Goal: Task Accomplishment & Management: Complete application form

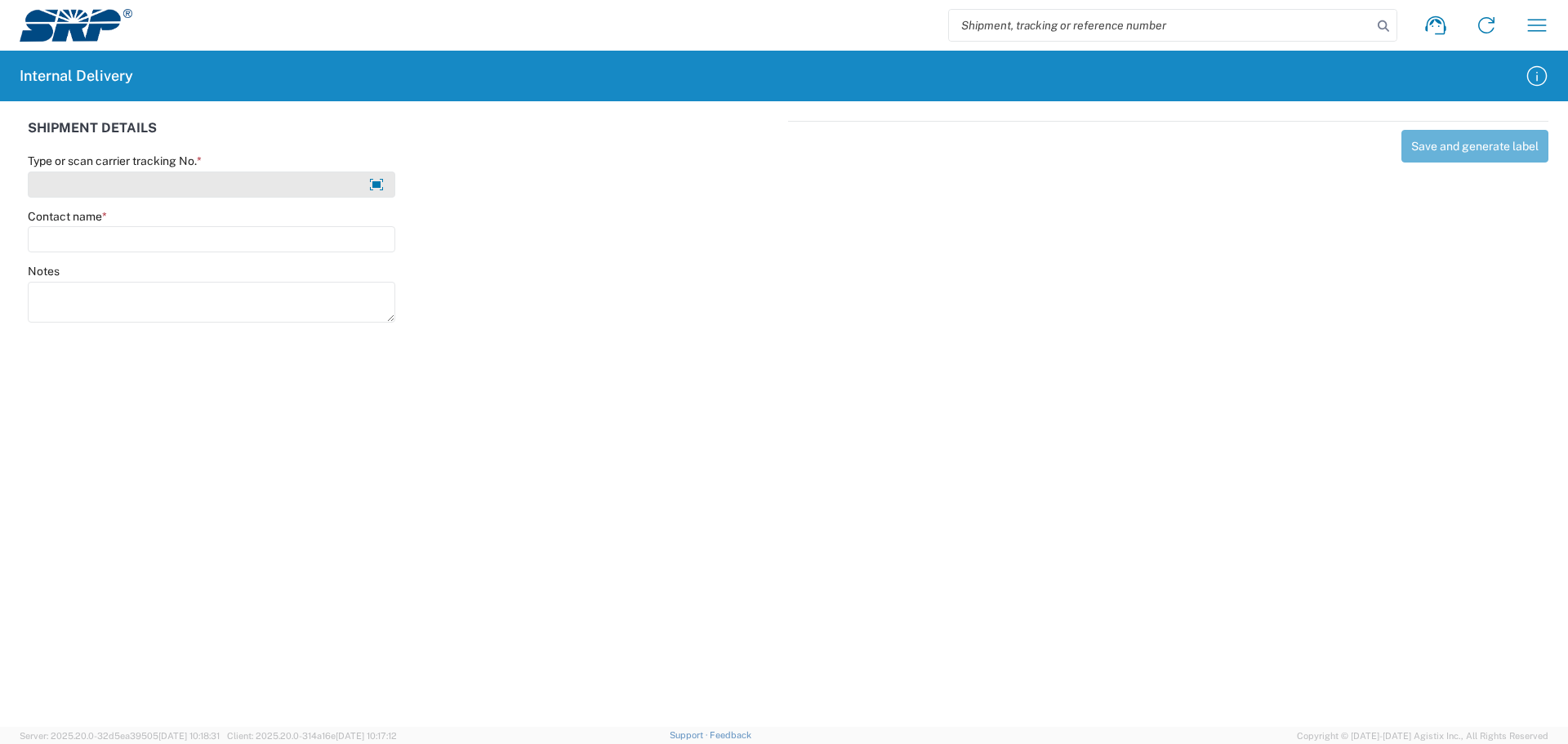
click at [80, 178] on input "Type or scan carrier tracking No. *" at bounding box center [211, 184] width 368 height 26
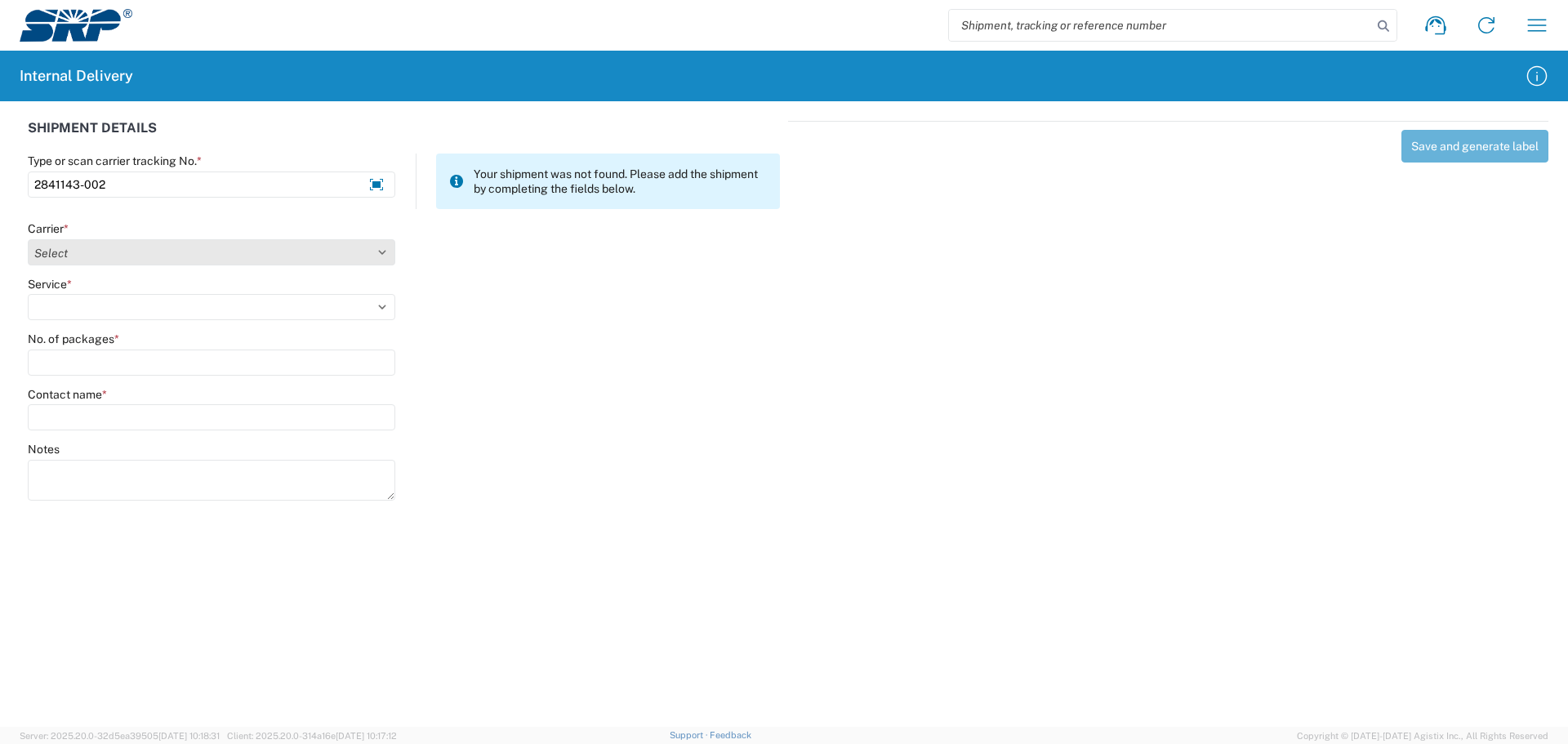
type input "2841143-002"
click at [71, 248] on select "Select Amazon Logistics ATI Trucking BC Dimerco Logistics Empire Southwest FedE…" at bounding box center [211, 252] width 368 height 26
select select "18714"
click at [28, 239] on select "Select Amazon Logistics ATI Trucking BC Dimerco Logistics Empire Southwest FedE…" at bounding box center [211, 252] width 368 height 26
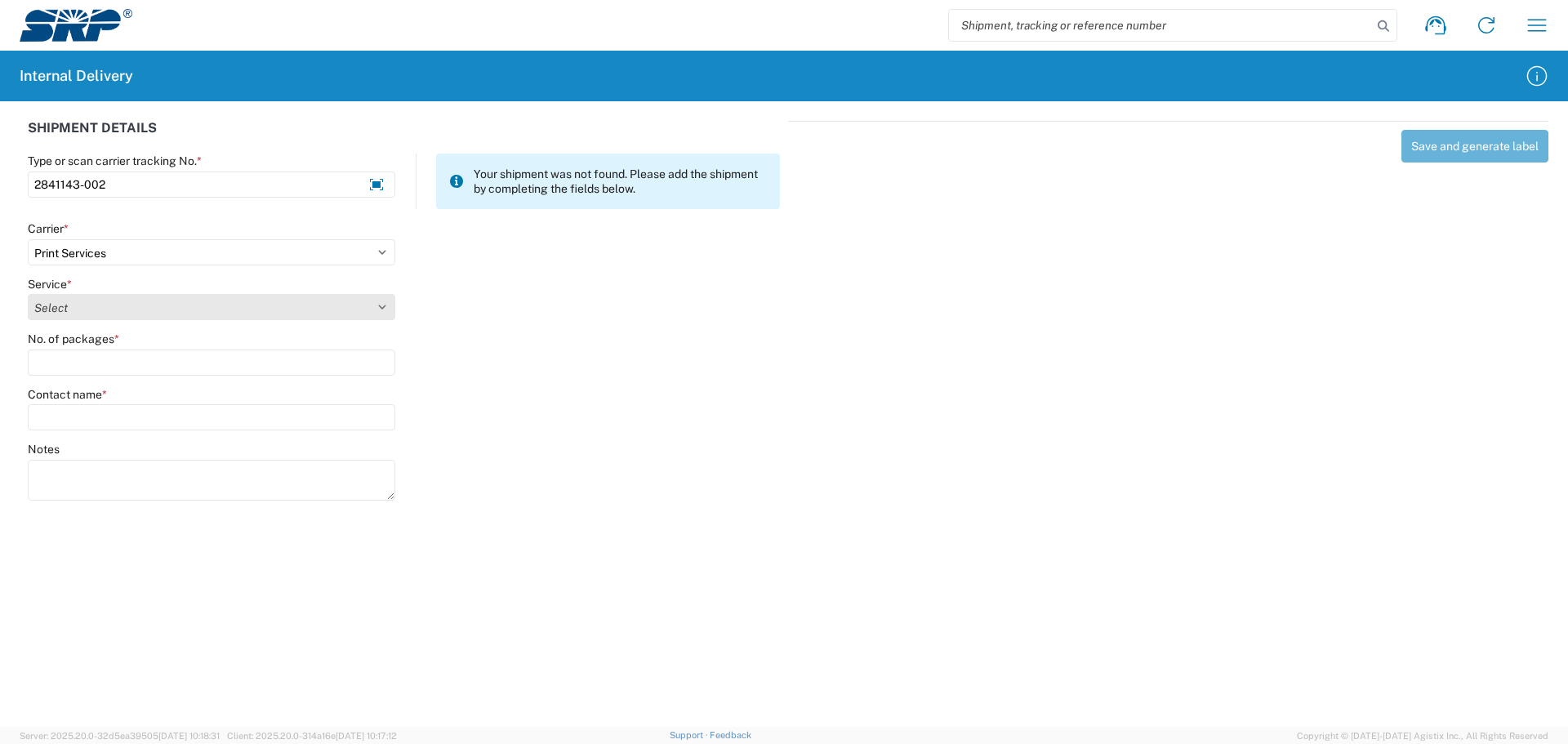
click at [107, 315] on select "Select Ground Inter-office" at bounding box center [211, 307] width 368 height 26
select select "35764"
click at [28, 294] on select "Select Ground Inter-office" at bounding box center [211, 307] width 368 height 26
click at [102, 368] on input "No. of packages *" at bounding box center [211, 363] width 368 height 26
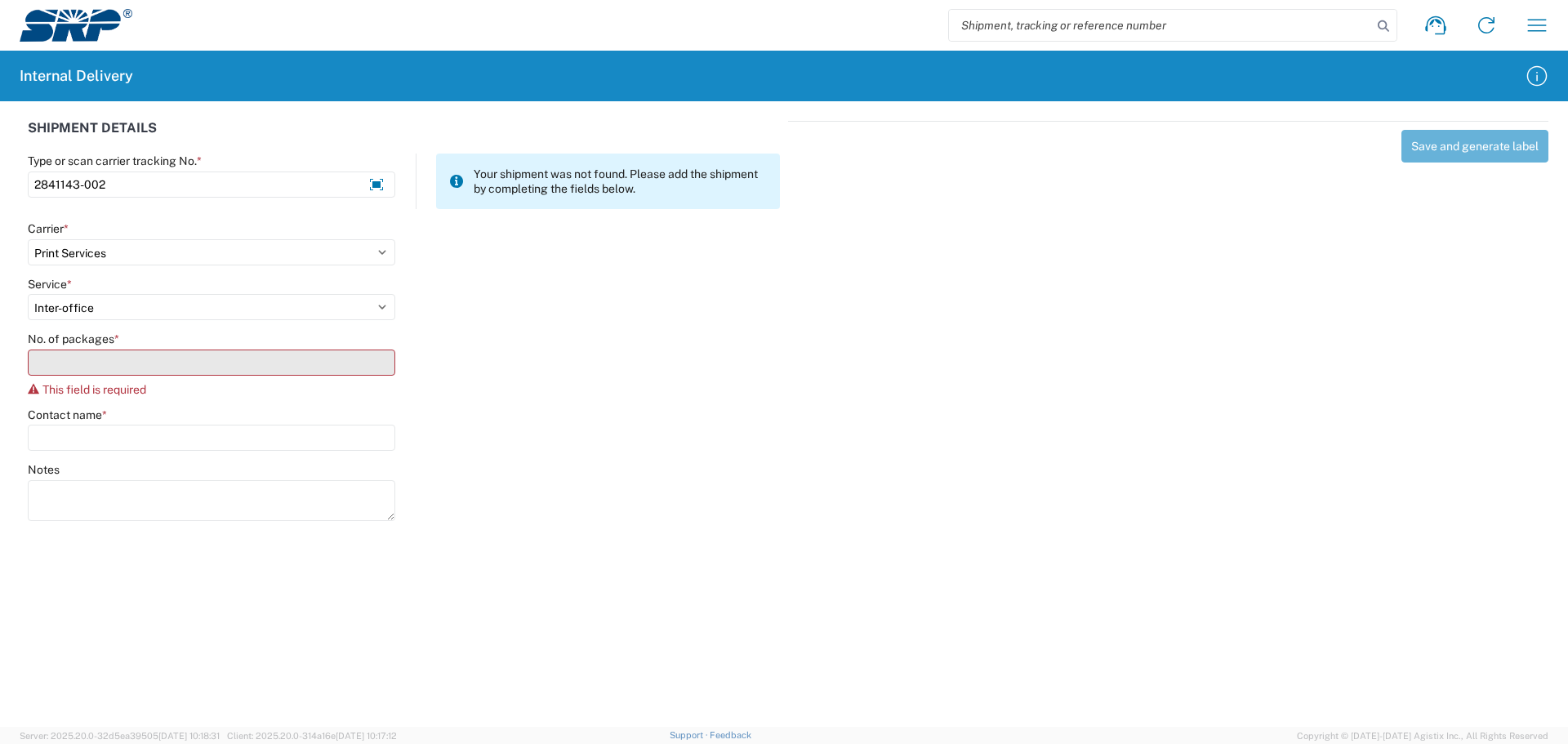
click at [100, 364] on input "No. of packages *" at bounding box center [211, 363] width 368 height 26
type input "1"
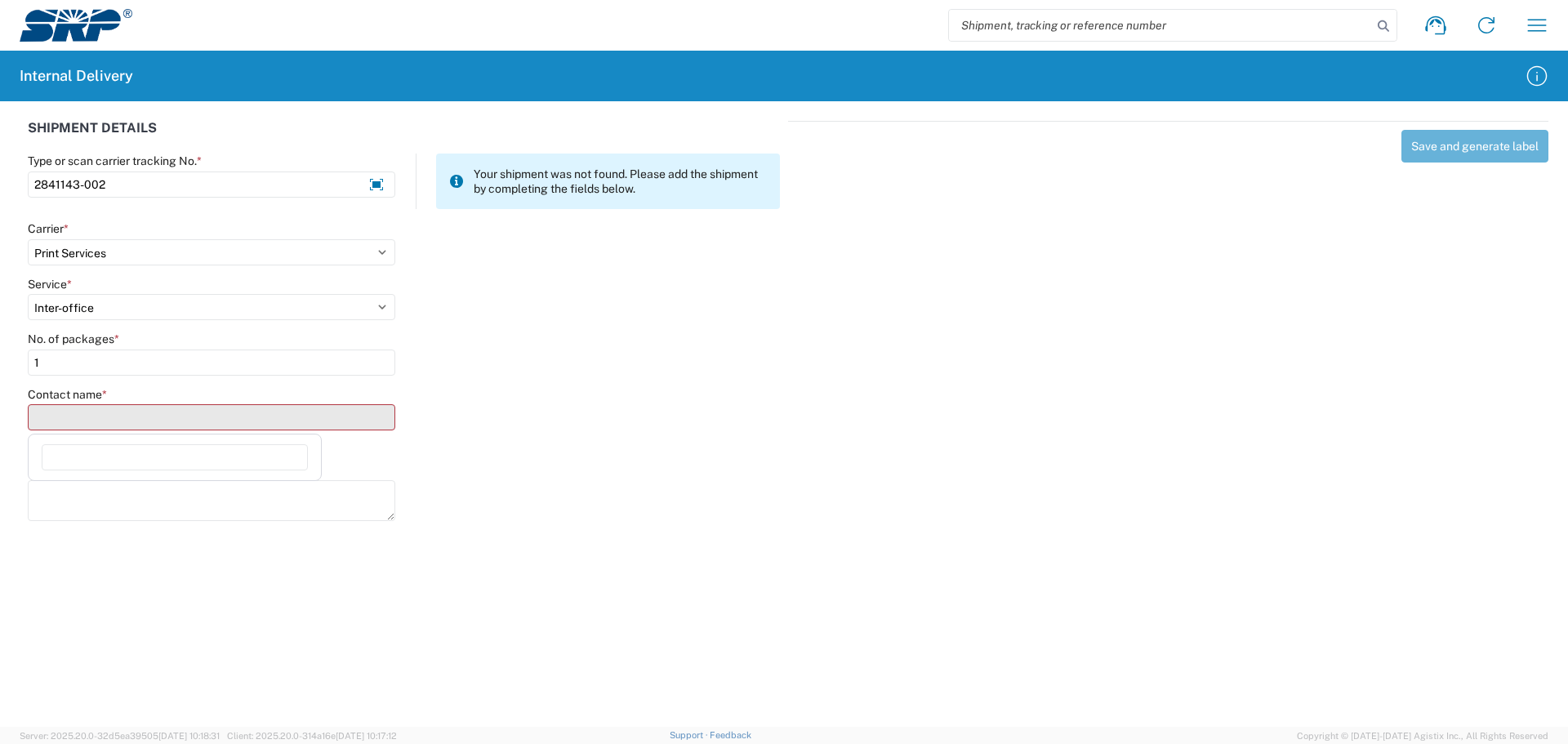
click at [91, 425] on input "Contact name *" at bounding box center [211, 418] width 368 height 26
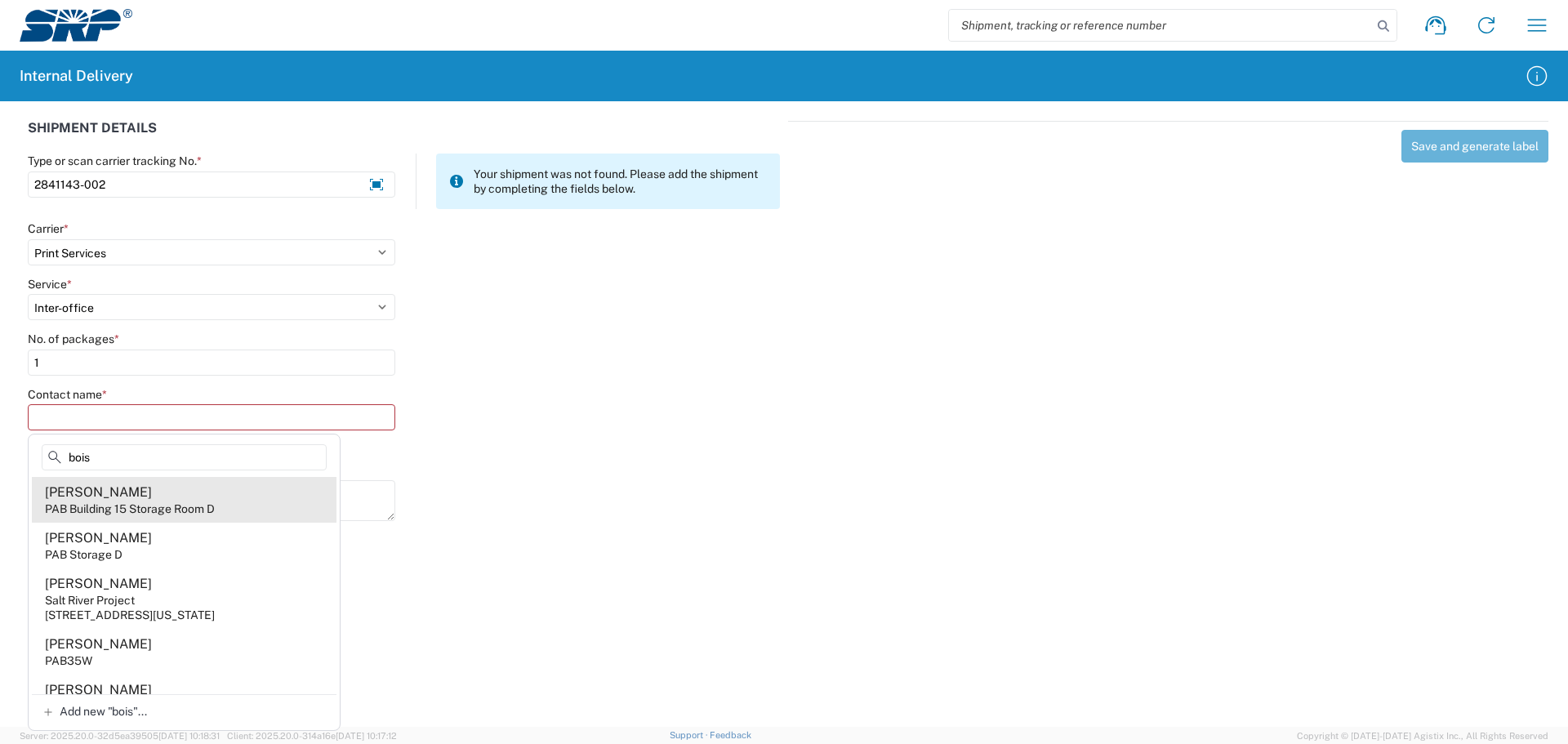
type input "bois"
click at [134, 511] on div "PAB Building 15 Storage Room D" at bounding box center [129, 508] width 170 height 15
type input "[PERSON_NAME]"
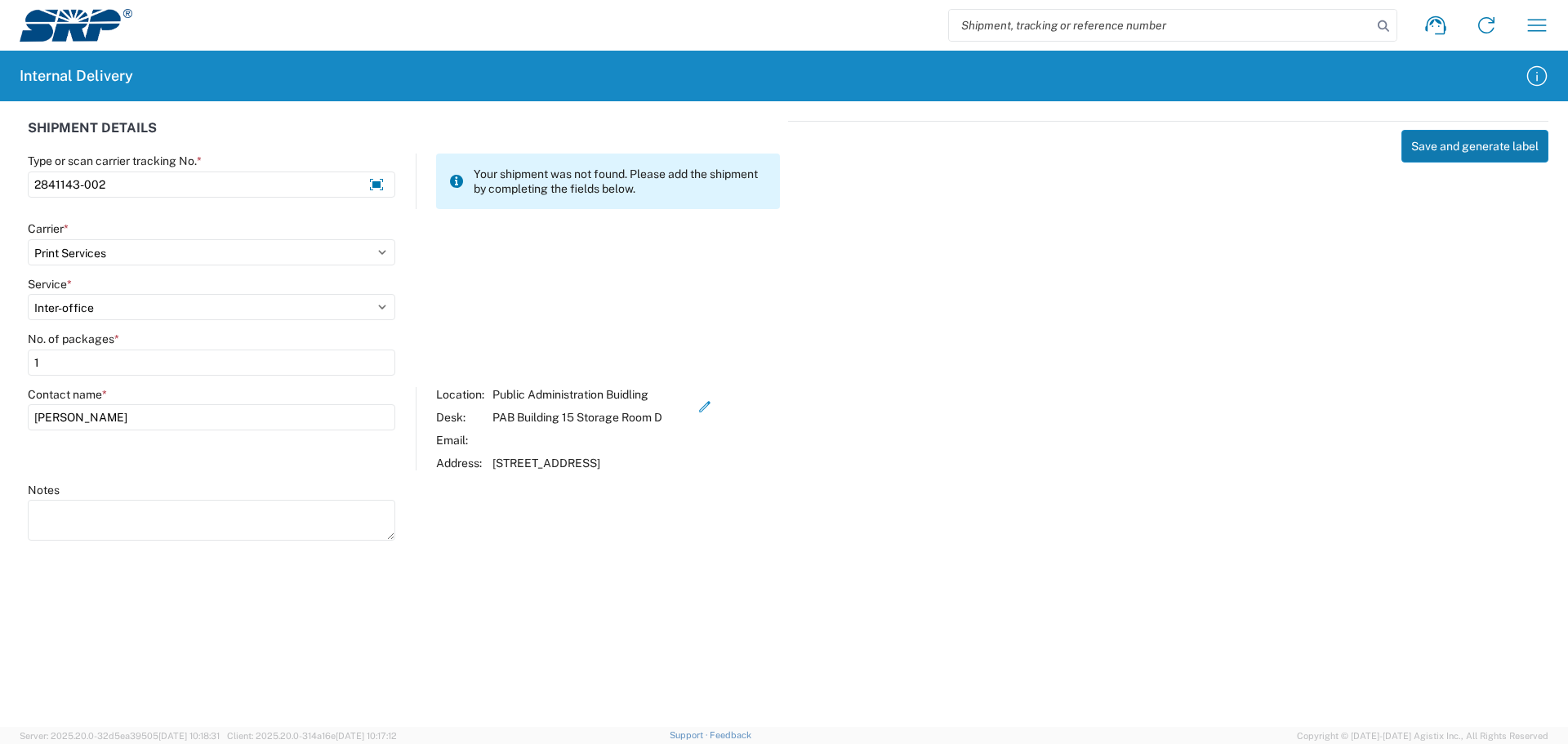
click at [1448, 146] on button "Save and generate label" at bounding box center [1475, 146] width 147 height 33
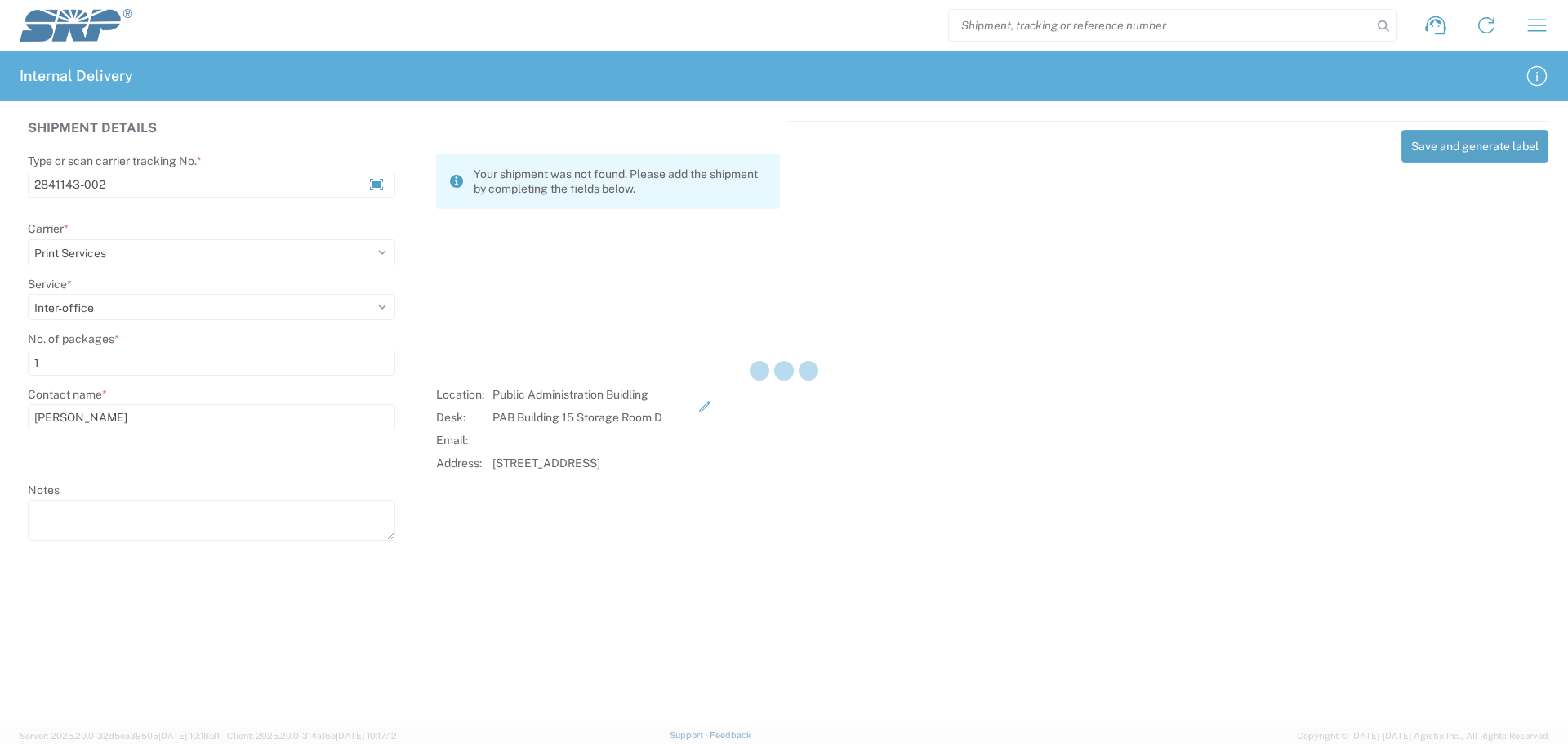
select select
